Goal: Task Accomplishment & Management: Manage account settings

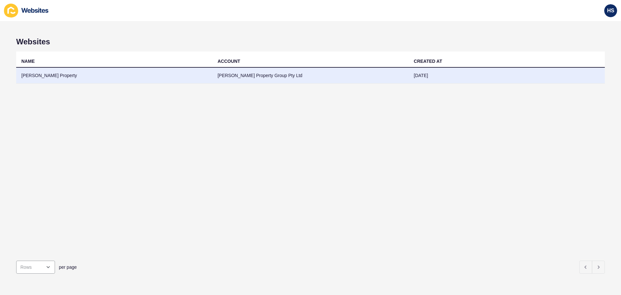
drag, startPoint x: 0, startPoint y: 0, endPoint x: 240, endPoint y: 69, distance: 249.9
click at [240, 69] on td "[PERSON_NAME] Property Group Pty Ltd" at bounding box center [311, 76] width 196 height 16
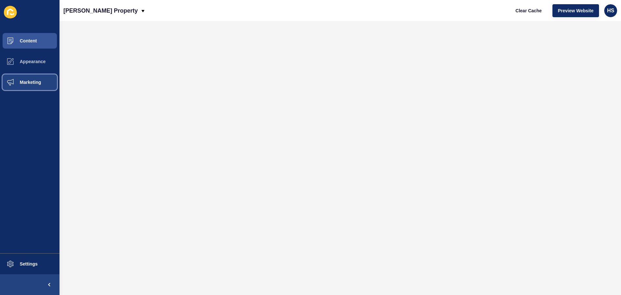
click at [42, 80] on button "Marketing" at bounding box center [30, 82] width 60 height 21
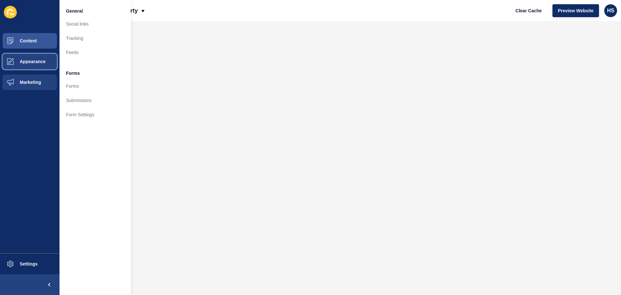
click at [36, 67] on button "Appearance" at bounding box center [30, 61] width 60 height 21
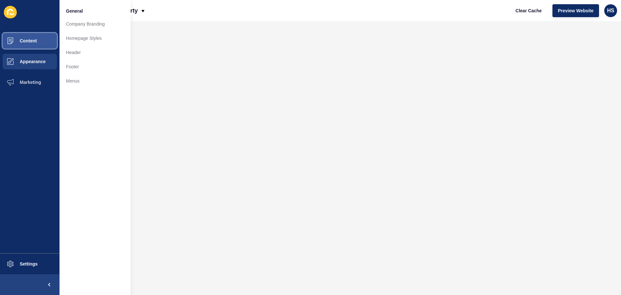
click at [31, 43] on span "Content" at bounding box center [18, 40] width 38 height 5
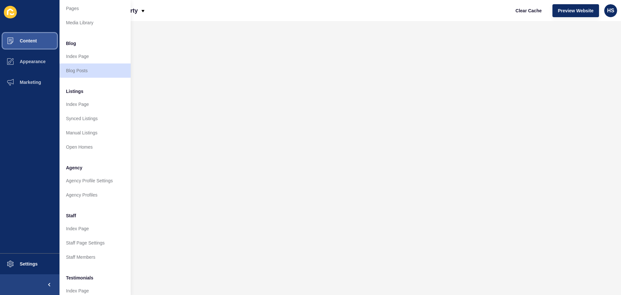
scroll to position [89, 0]
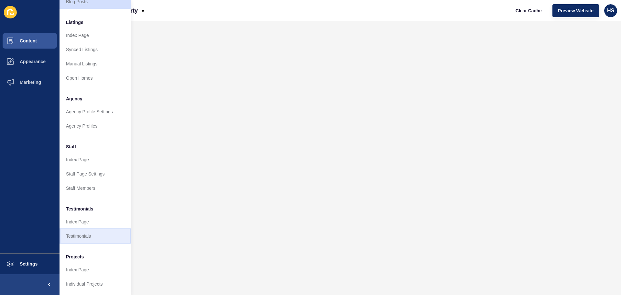
click at [76, 231] on link "Testimonials" at bounding box center [95, 236] width 71 height 14
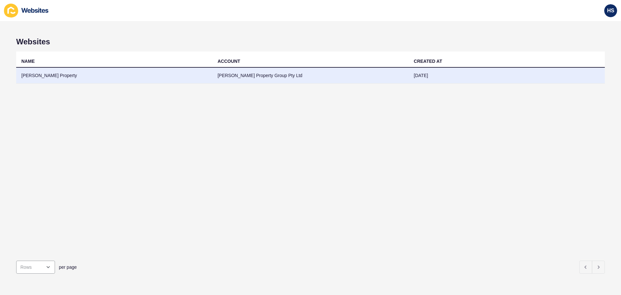
click at [168, 73] on td "[PERSON_NAME] Property" at bounding box center [114, 76] width 196 height 16
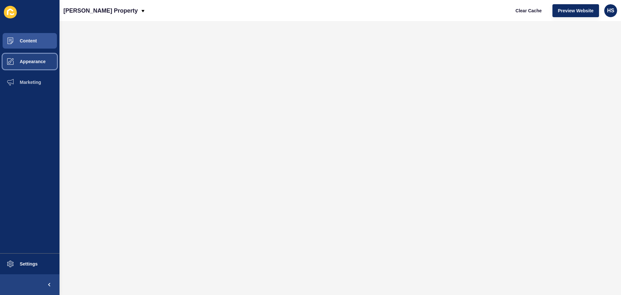
click at [28, 62] on span "Appearance" at bounding box center [22, 61] width 47 height 5
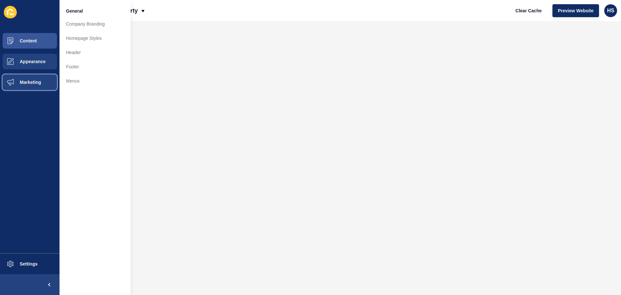
click at [30, 77] on button "Marketing" at bounding box center [30, 82] width 60 height 21
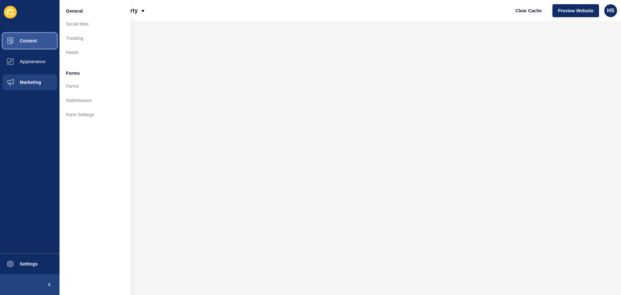
click at [39, 43] on button "Content" at bounding box center [30, 40] width 60 height 21
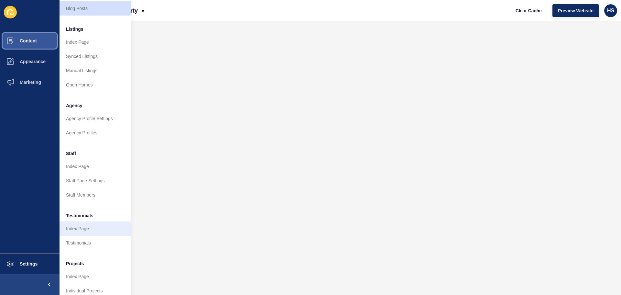
scroll to position [89, 0]
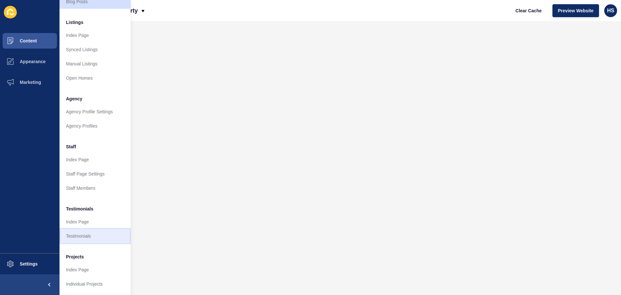
click at [82, 229] on link "Testimonials" at bounding box center [95, 236] width 71 height 14
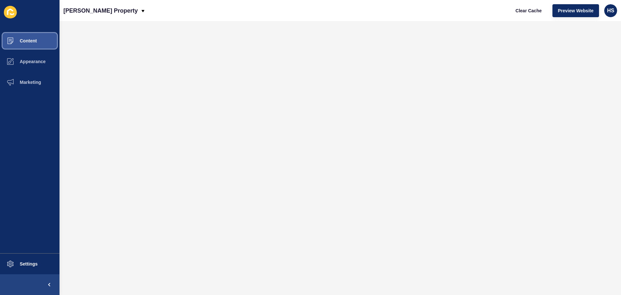
click at [34, 42] on span "Content" at bounding box center [18, 40] width 38 height 5
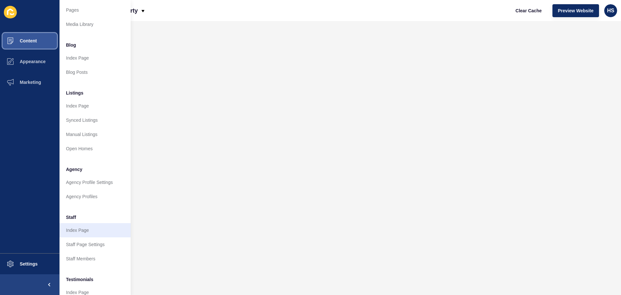
scroll to position [65, 0]
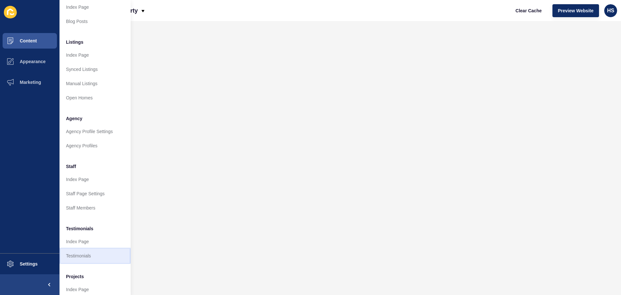
click at [87, 256] on link "Testimonials" at bounding box center [95, 256] width 71 height 14
